Goal: Navigation & Orientation: Find specific page/section

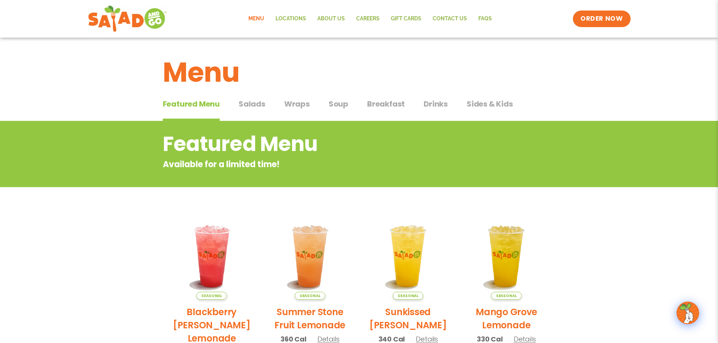
click at [252, 107] on span "Salads" at bounding box center [251, 103] width 27 height 11
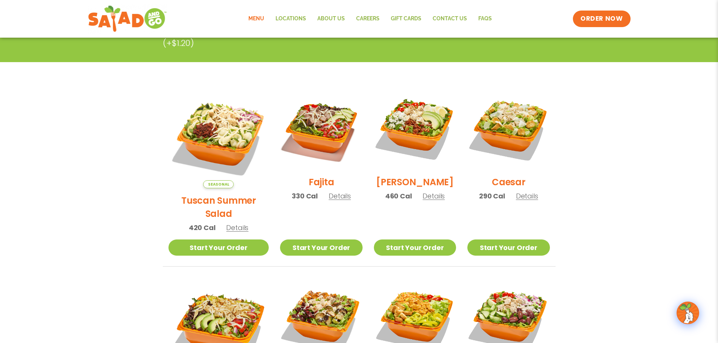
scroll to position [38, 0]
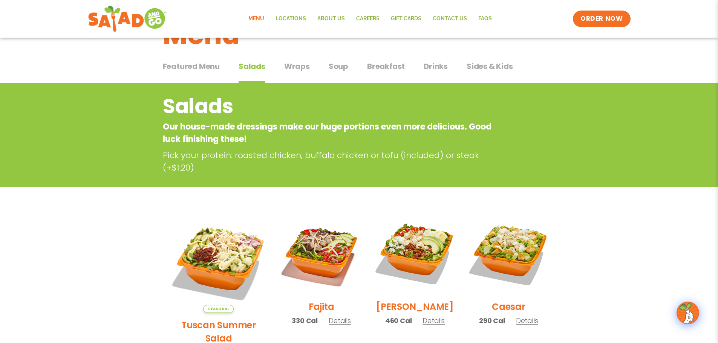
click at [335, 68] on span "Soup" at bounding box center [339, 66] width 20 height 11
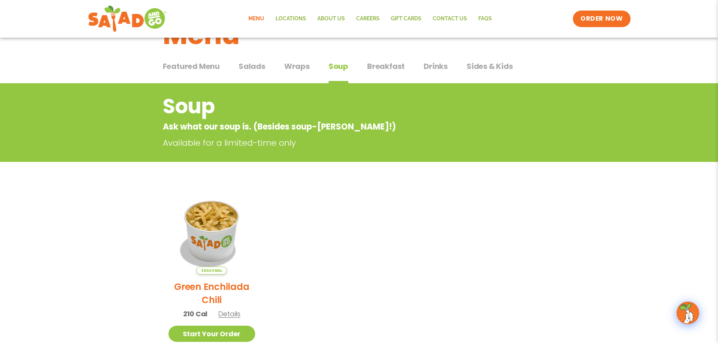
click at [192, 67] on span "Featured Menu" at bounding box center [191, 66] width 57 height 11
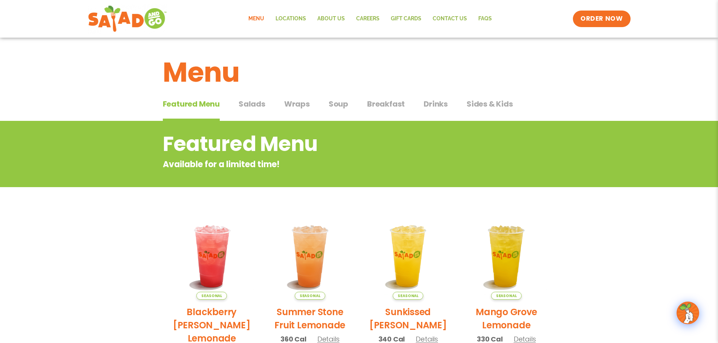
click at [257, 105] on span "Salads" at bounding box center [251, 103] width 27 height 11
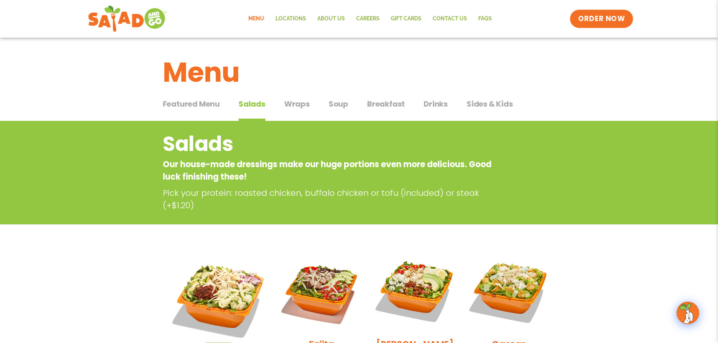
click at [582, 16] on span "ORDER NOW" at bounding box center [601, 19] width 47 height 10
